Goal: Transaction & Acquisition: Purchase product/service

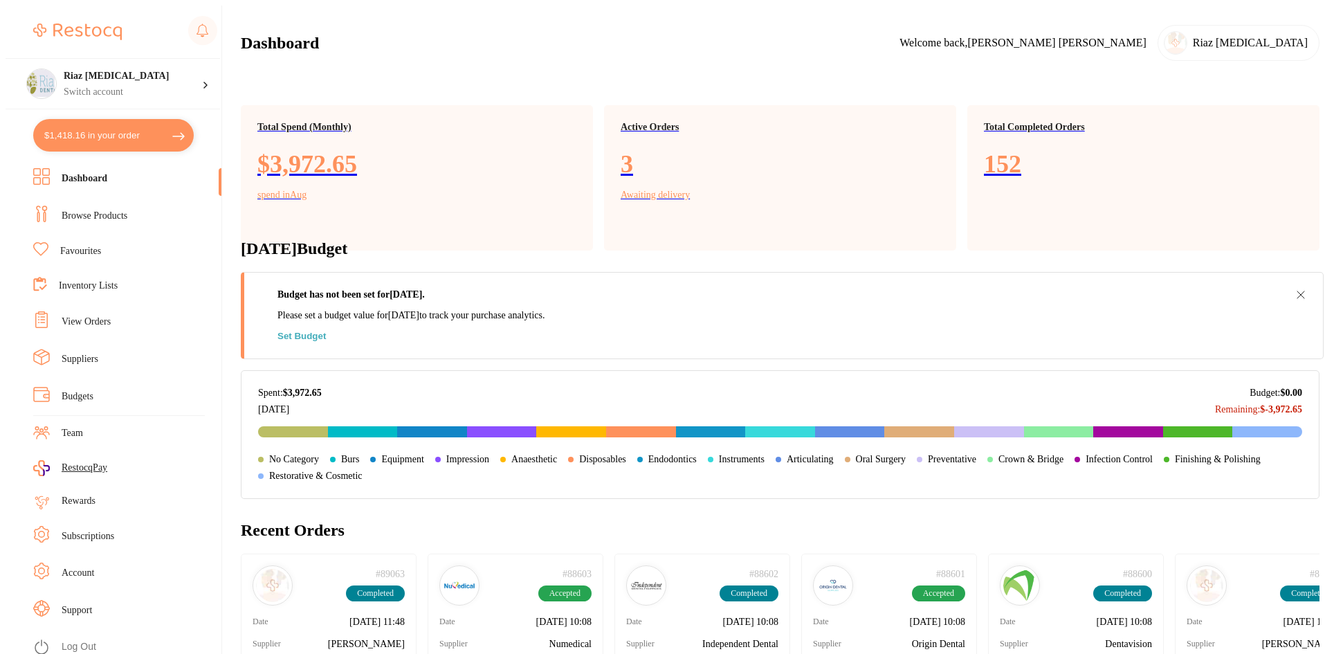
click at [92, 133] on button "$1,418.16 in your order" at bounding box center [113, 135] width 160 height 33
checkbox input "true"
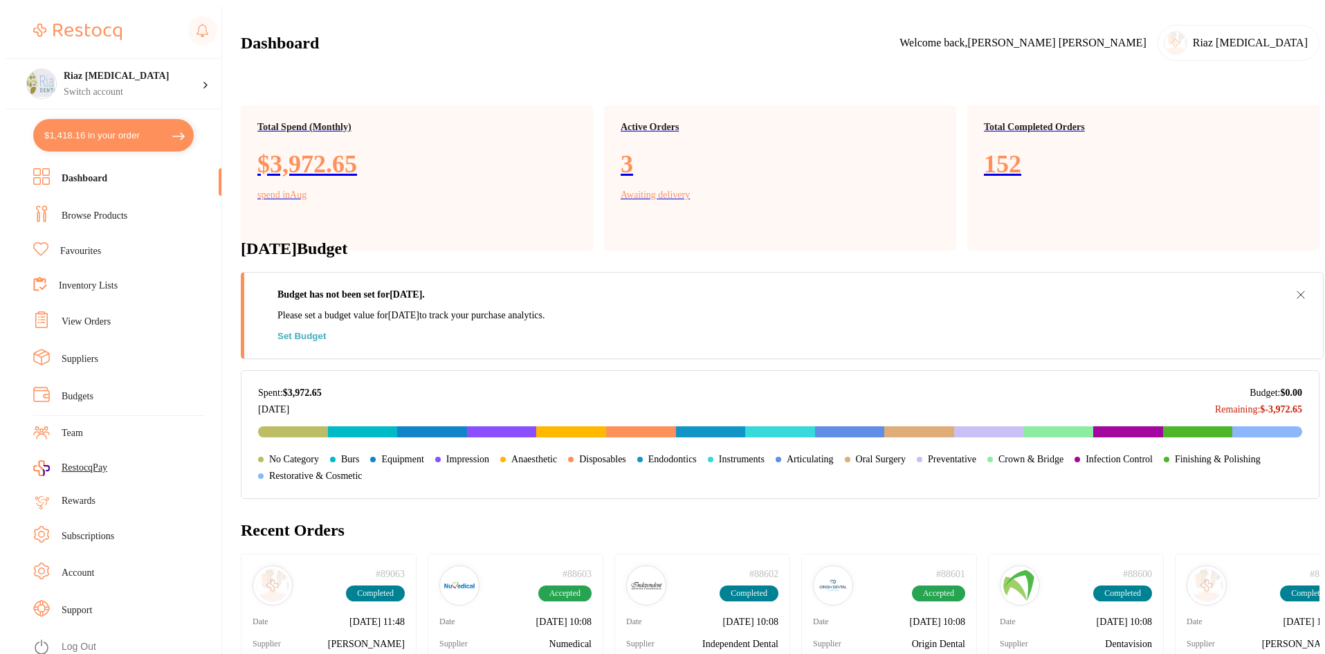
checkbox input "true"
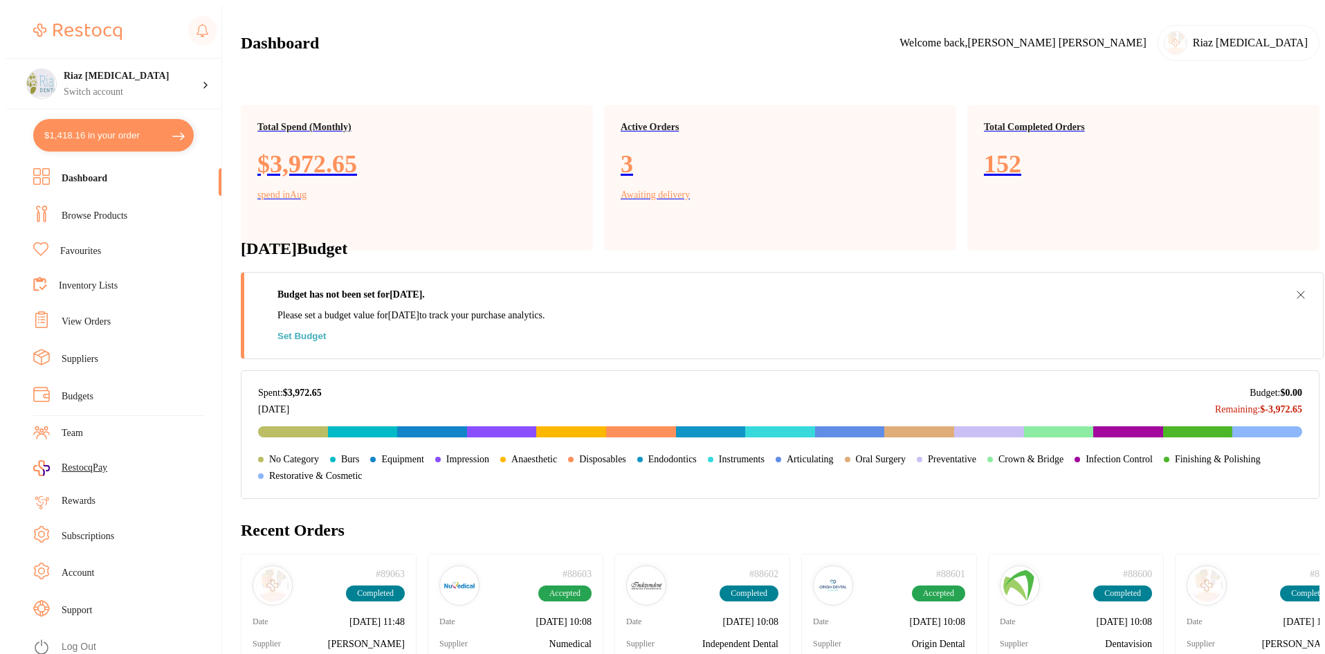
checkbox input "true"
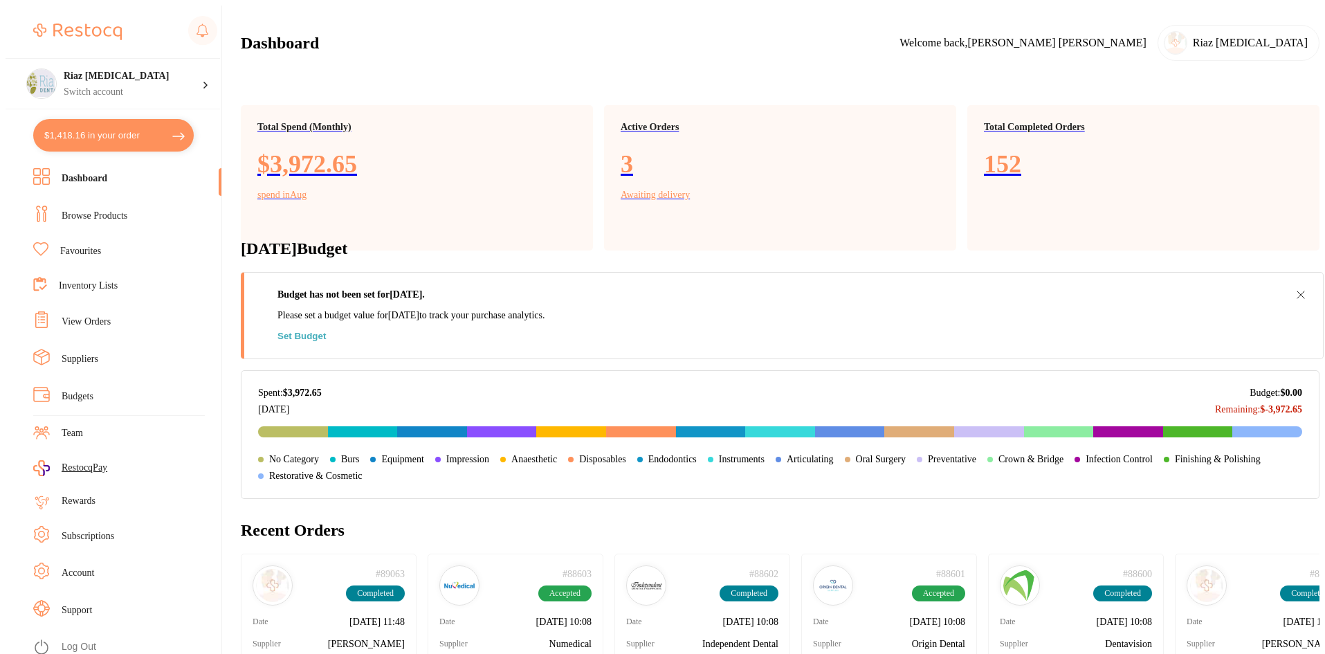
checkbox input "true"
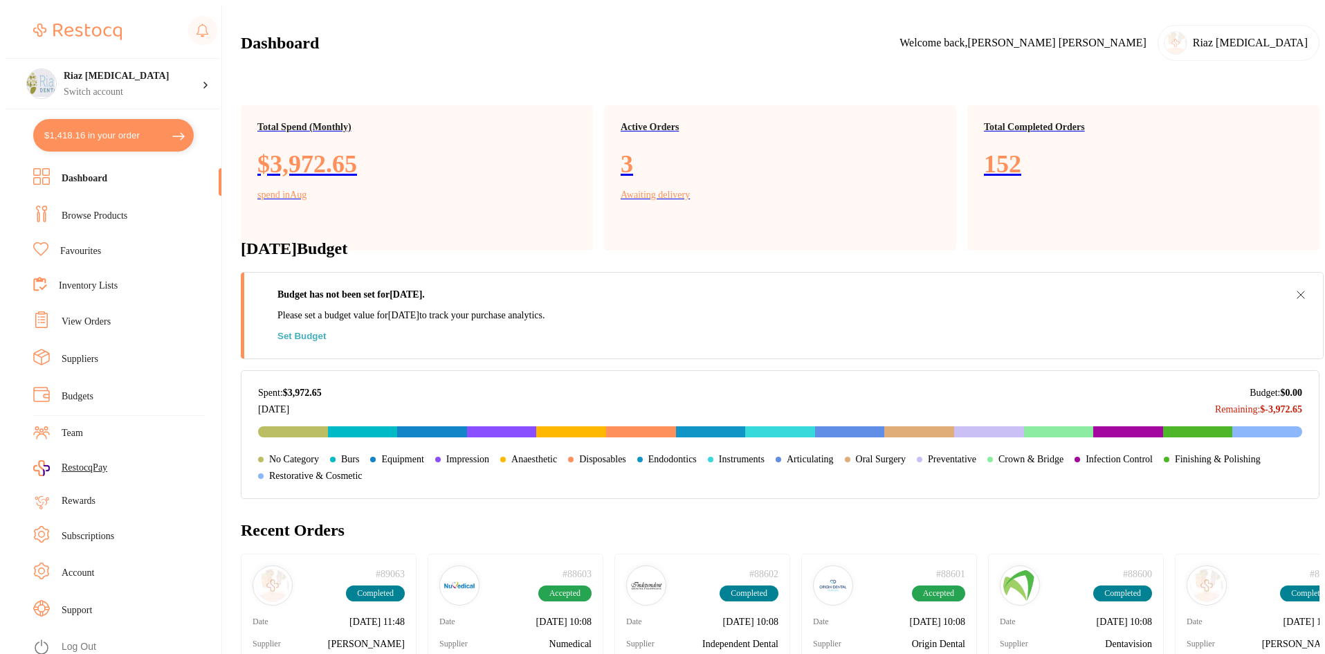
checkbox input "true"
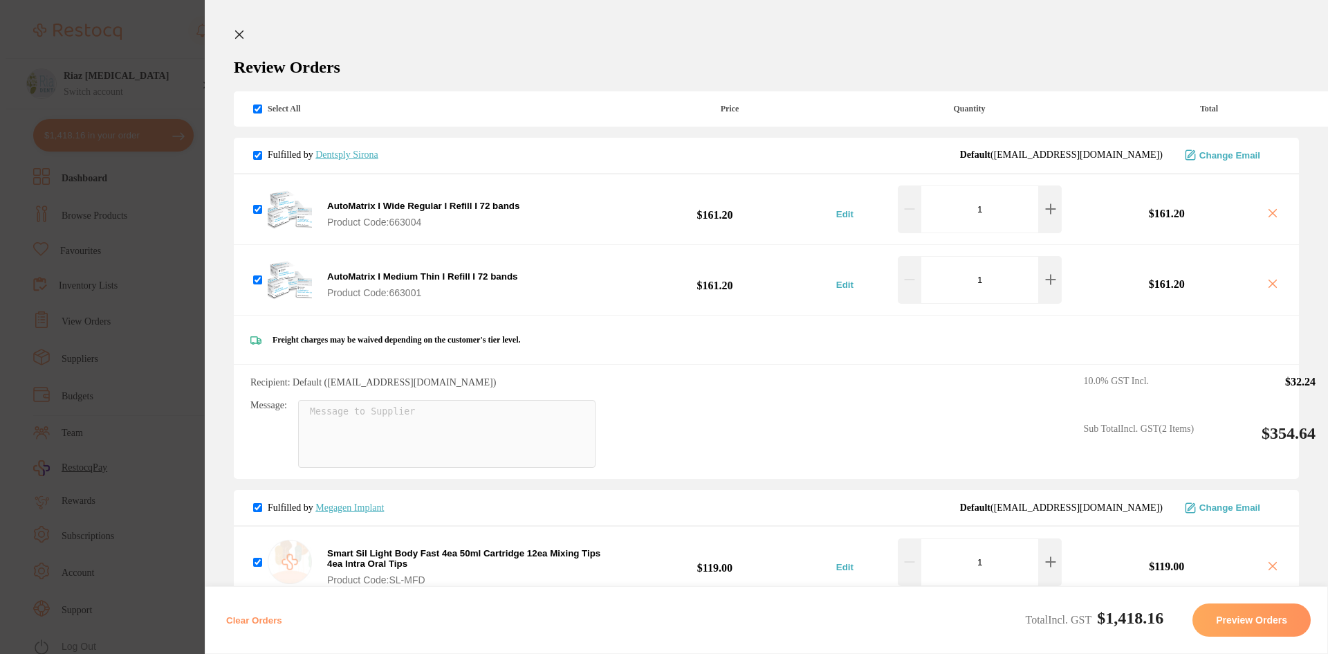
click at [163, 326] on section "Update RRP Set your pre negotiated price for this item. Item Agreed RRP (excl. …" at bounding box center [664, 327] width 1328 height 654
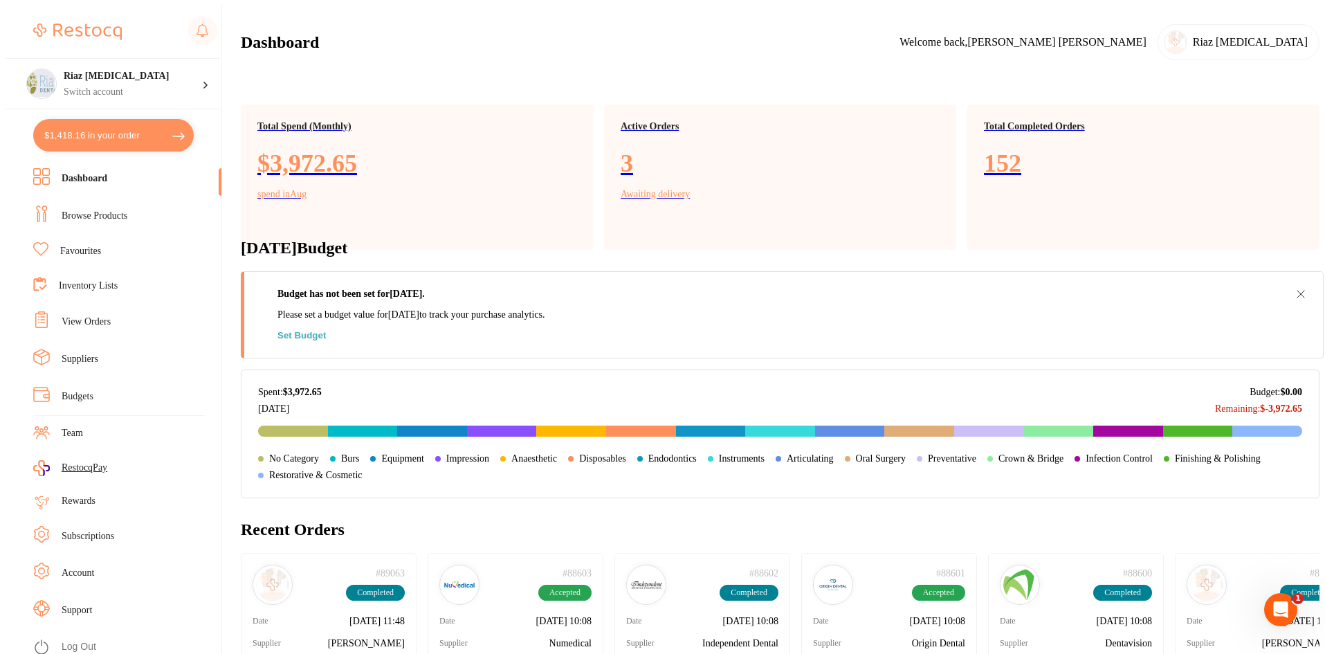
click at [93, 212] on link "Browse Products" at bounding box center [95, 216] width 66 height 14
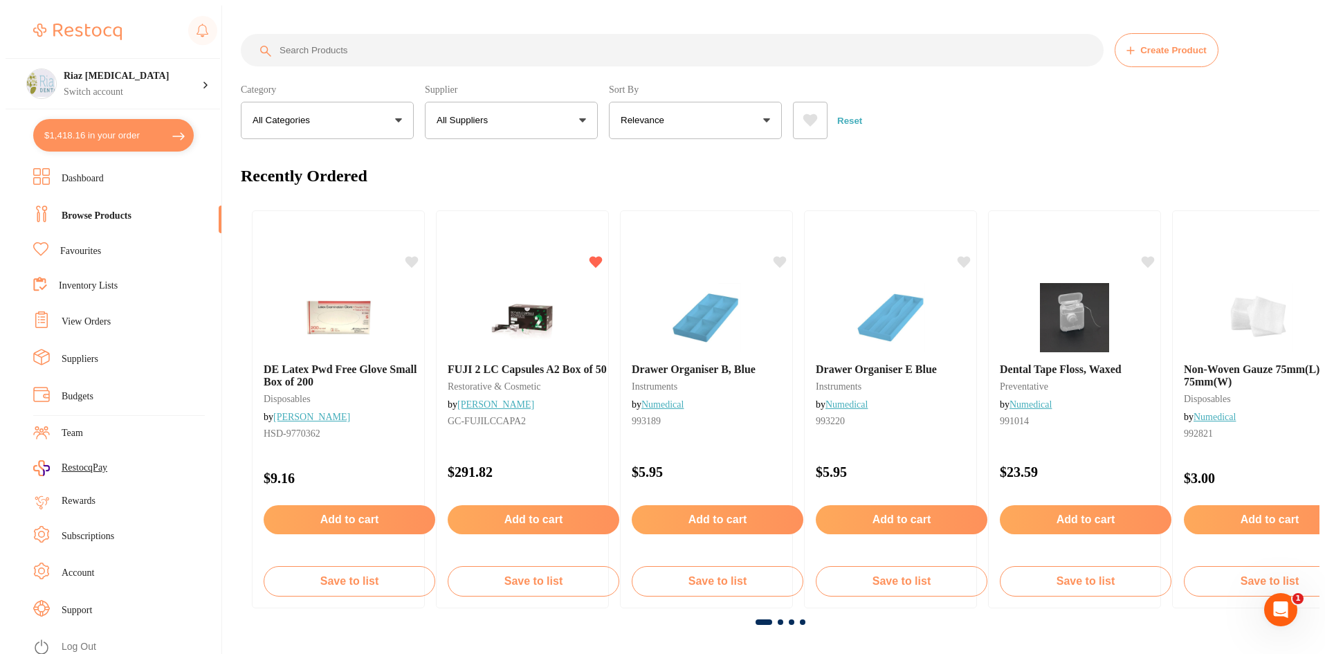
click at [306, 34] on input "search" at bounding box center [672, 50] width 863 height 33
type input "spill kit"
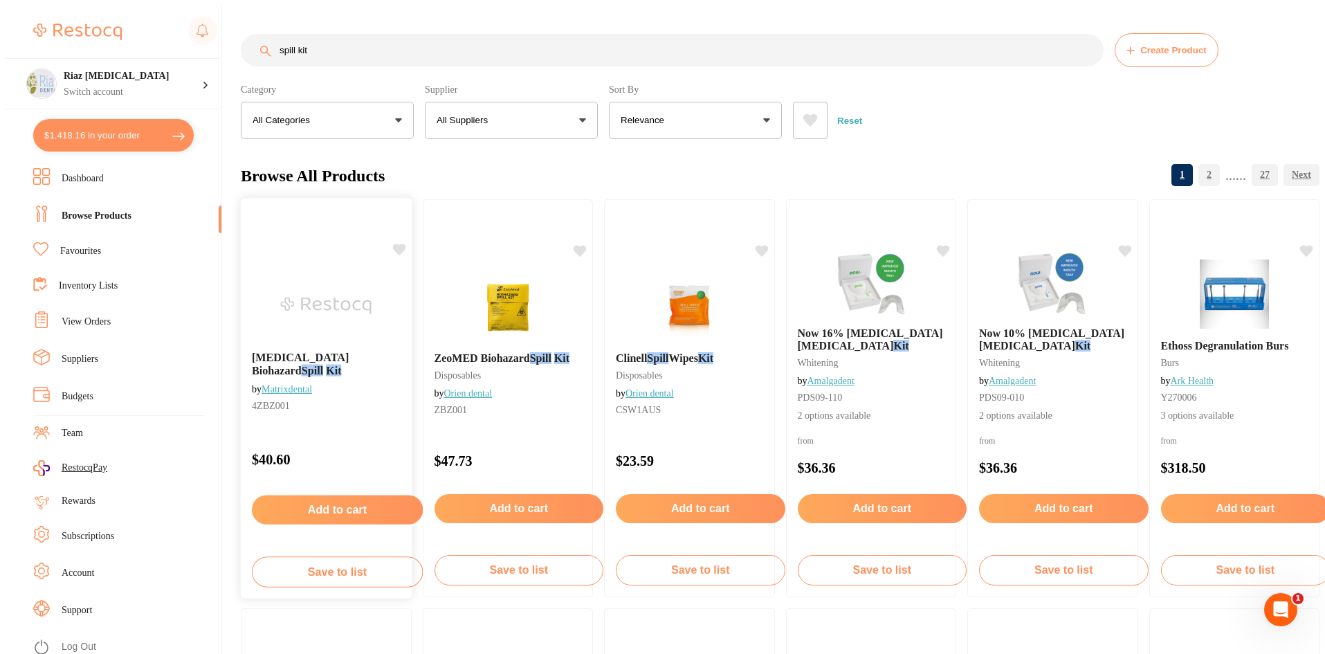
click at [345, 298] on img at bounding box center [326, 305] width 91 height 70
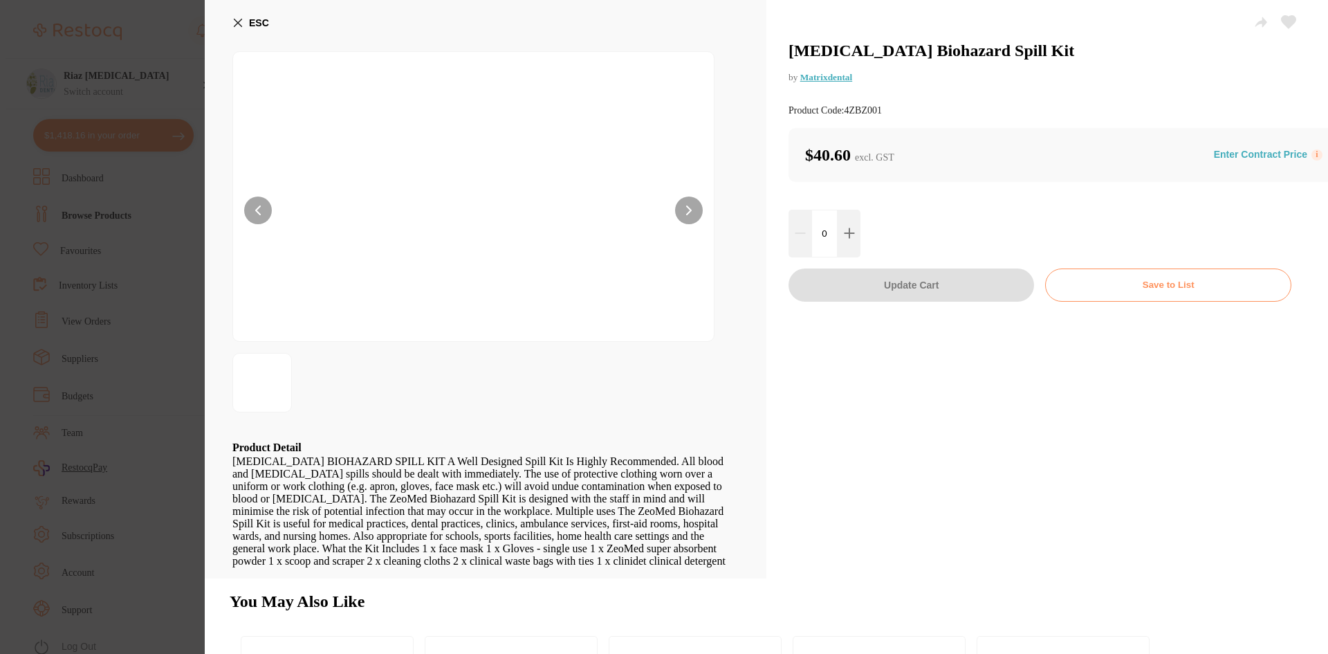
click at [237, 24] on icon at bounding box center [239, 23] width 8 height 8
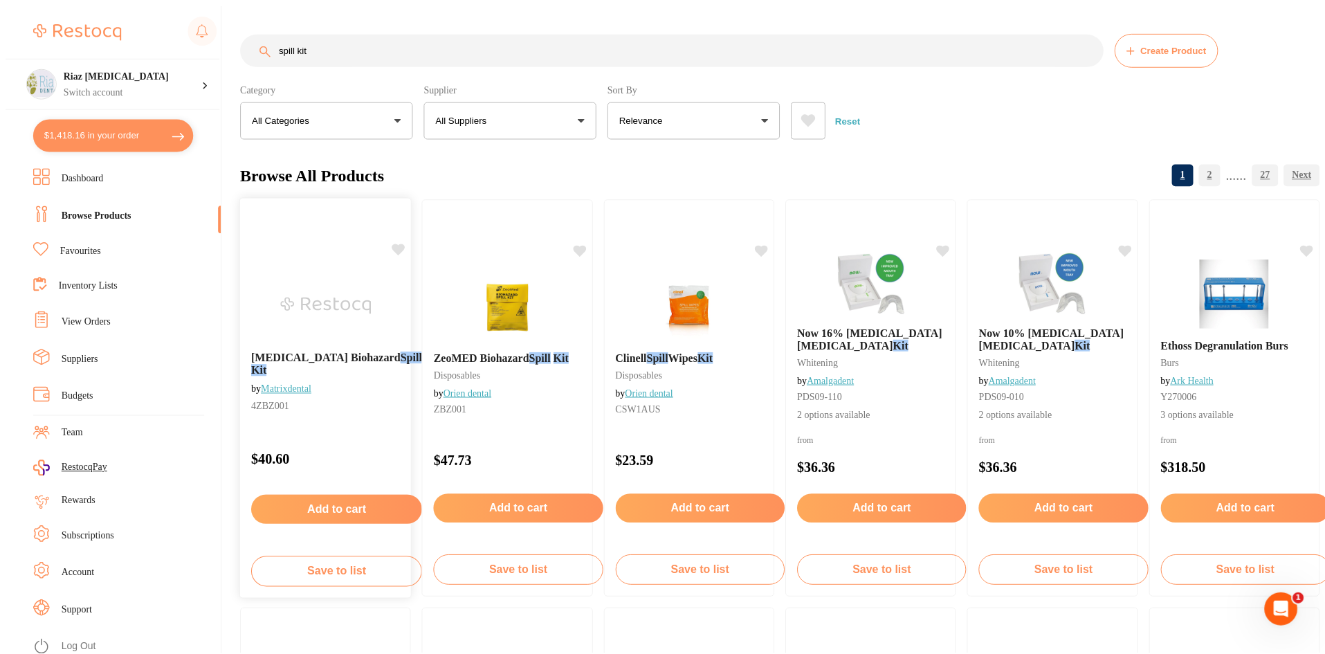
scroll to position [1, 0]
click at [333, 293] on img at bounding box center [326, 305] width 91 height 70
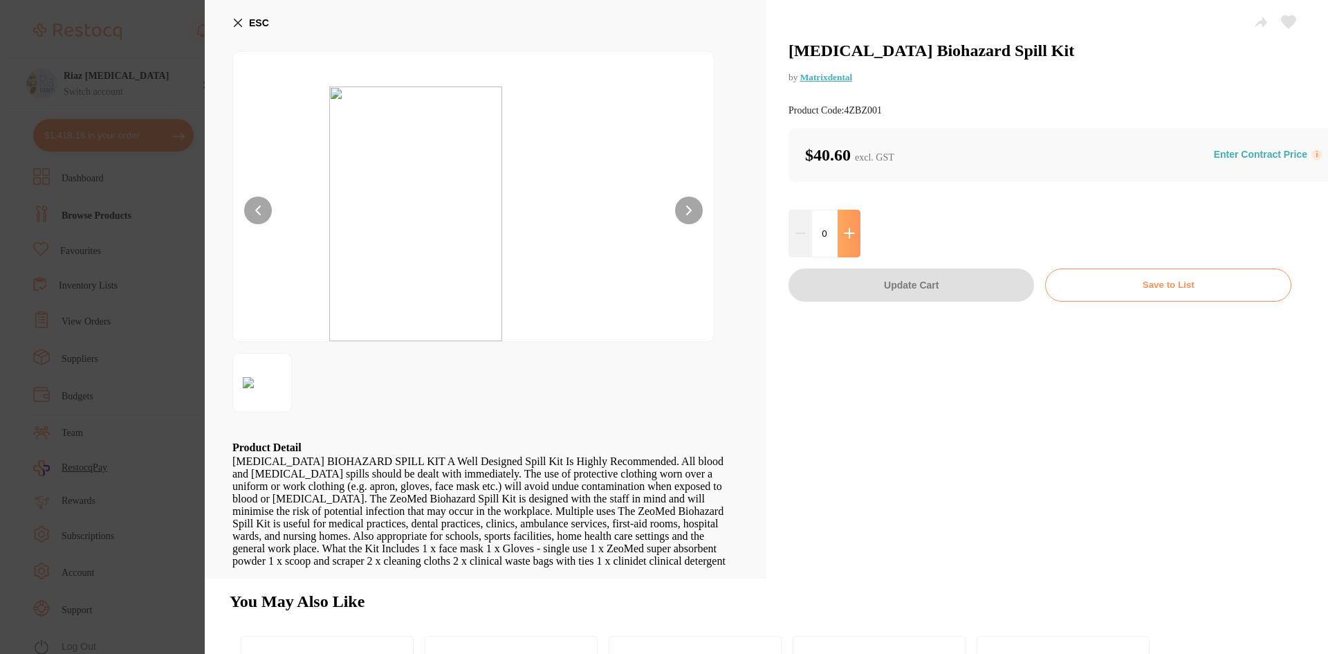
click at [845, 228] on icon at bounding box center [849, 233] width 11 height 11
type input "1"
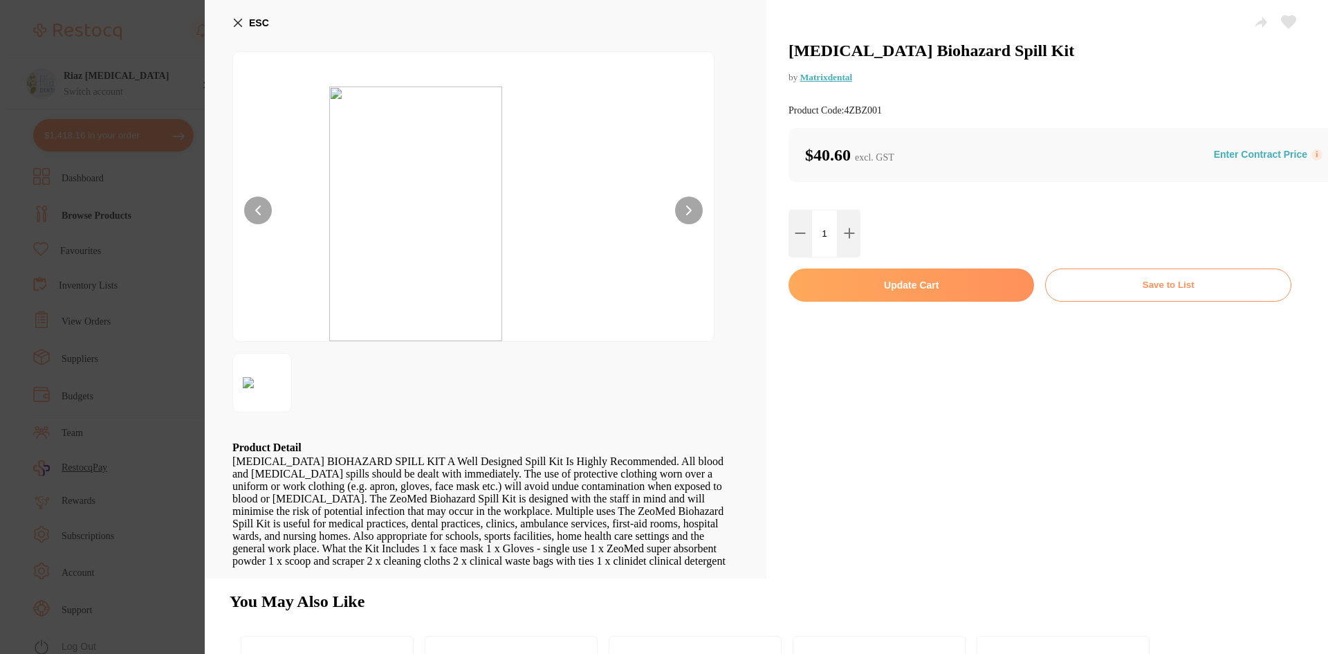
click at [870, 268] on button "Update Cart" at bounding box center [912, 284] width 246 height 33
checkbox input "false"
